Goal: Information Seeking & Learning: Learn about a topic

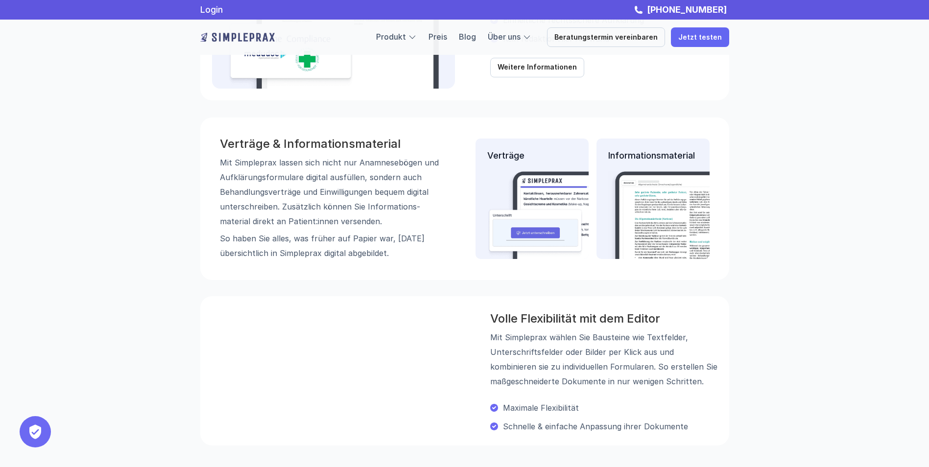
scroll to position [962, 0]
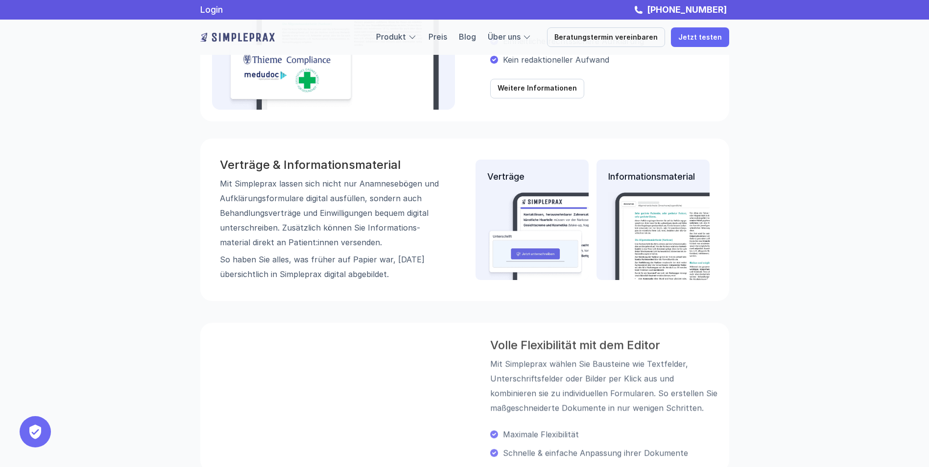
click at [522, 220] on img at bounding box center [574, 235] width 175 height 88
click at [309, 209] on p "Mit Simpleprax lassen sich nicht nur Anamnese­bögen und Aufklärungs­formulare d…" at bounding box center [330, 212] width 220 height 73
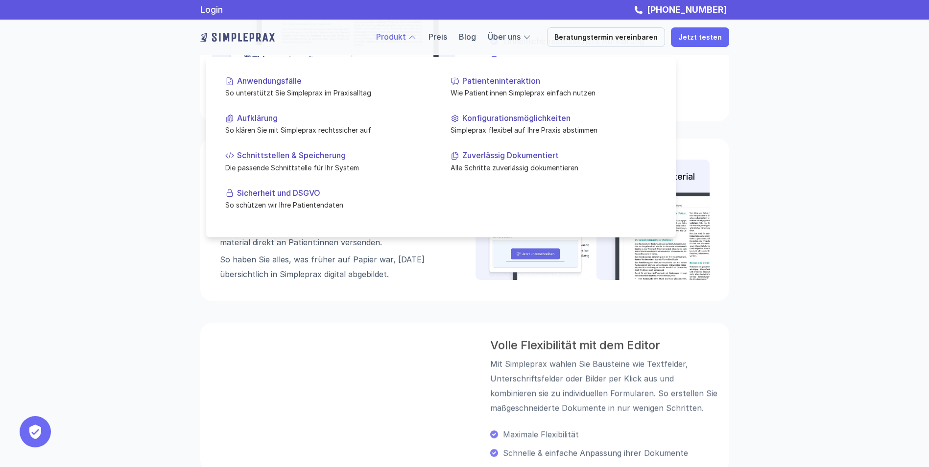
click at [404, 35] on link "Produkt" at bounding box center [391, 37] width 30 height 10
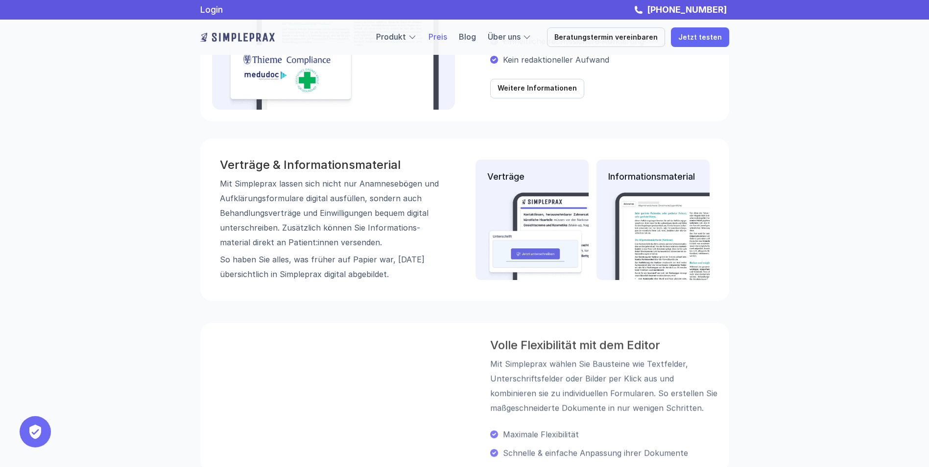
click at [447, 38] on link "Preis" at bounding box center [437, 37] width 19 height 10
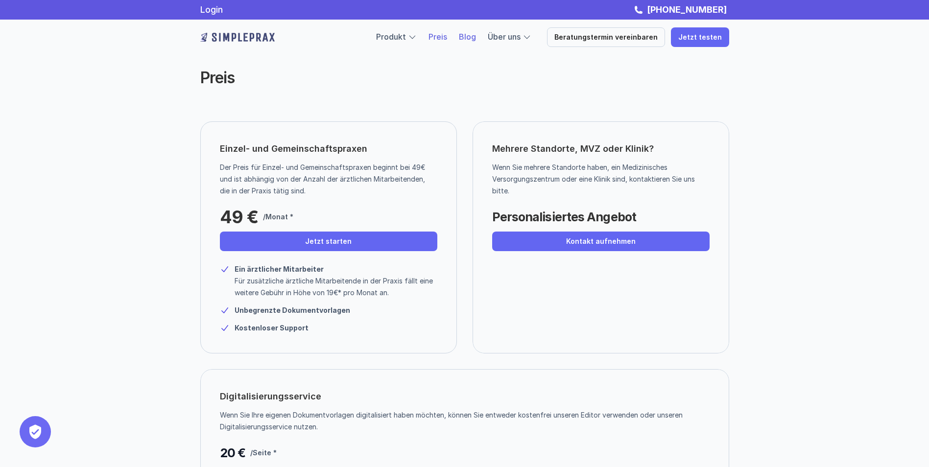
click at [476, 37] on link "Blog" at bounding box center [467, 37] width 17 height 10
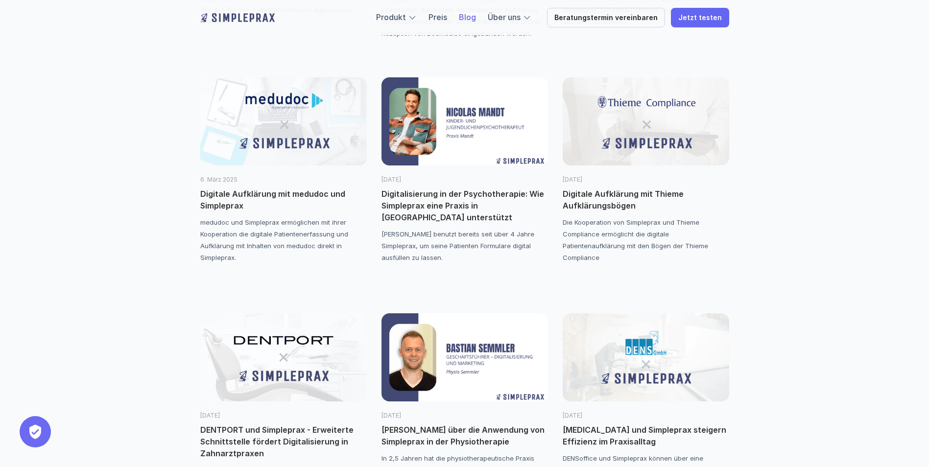
scroll to position [1028, 0]
click at [612, 194] on p "Digitale Aufklärung mit Thieme Aufklärungsbögen" at bounding box center [646, 200] width 166 height 24
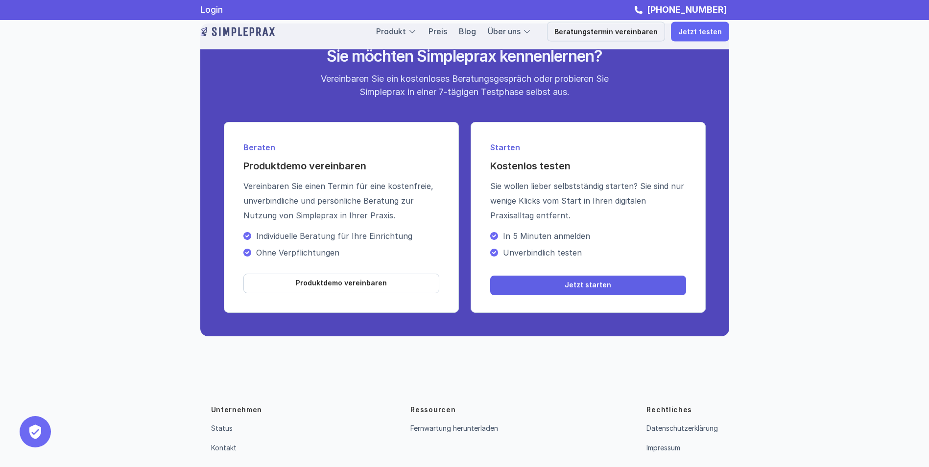
scroll to position [1699, 0]
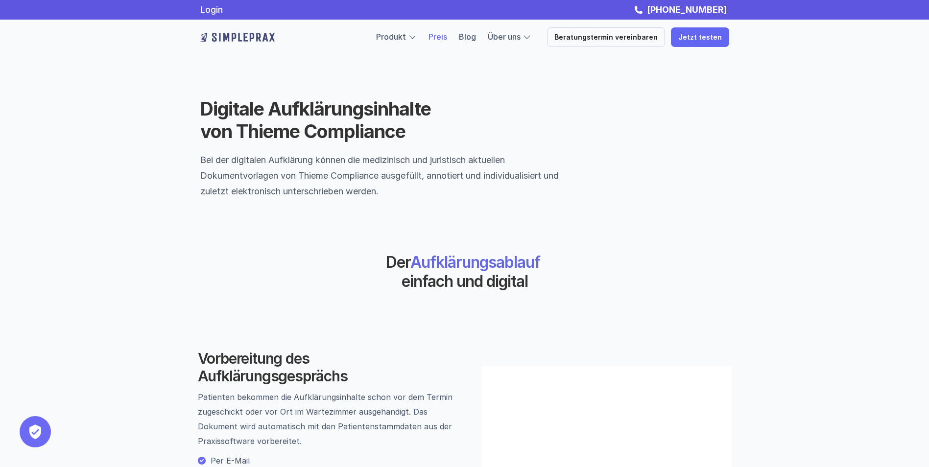
click at [447, 37] on link "Preis" at bounding box center [437, 37] width 19 height 10
